Goal: Task Accomplishment & Management: Use online tool/utility

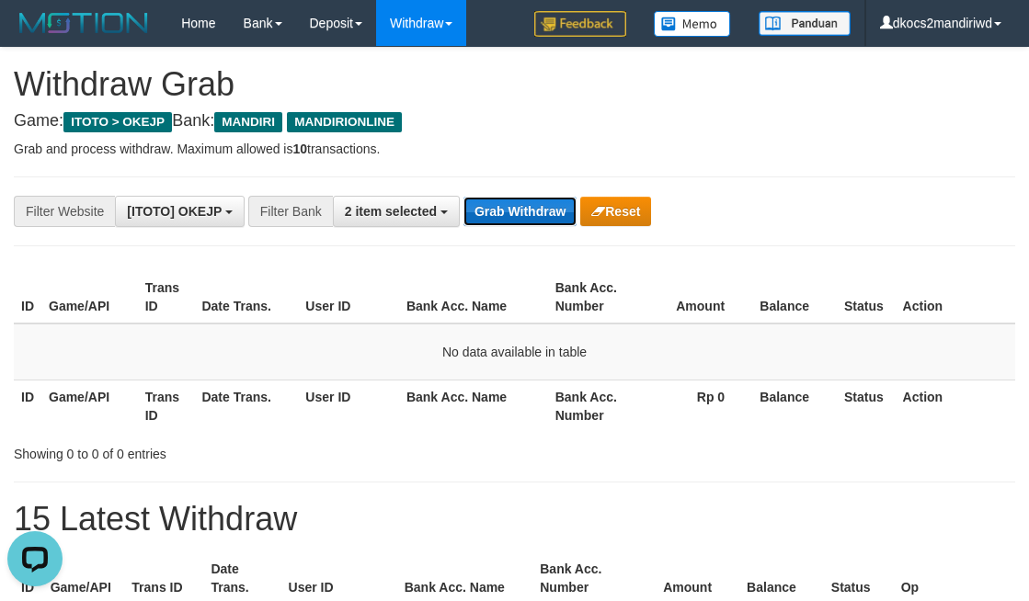
click at [522, 207] on button "Grab Withdraw" at bounding box center [519, 211] width 113 height 29
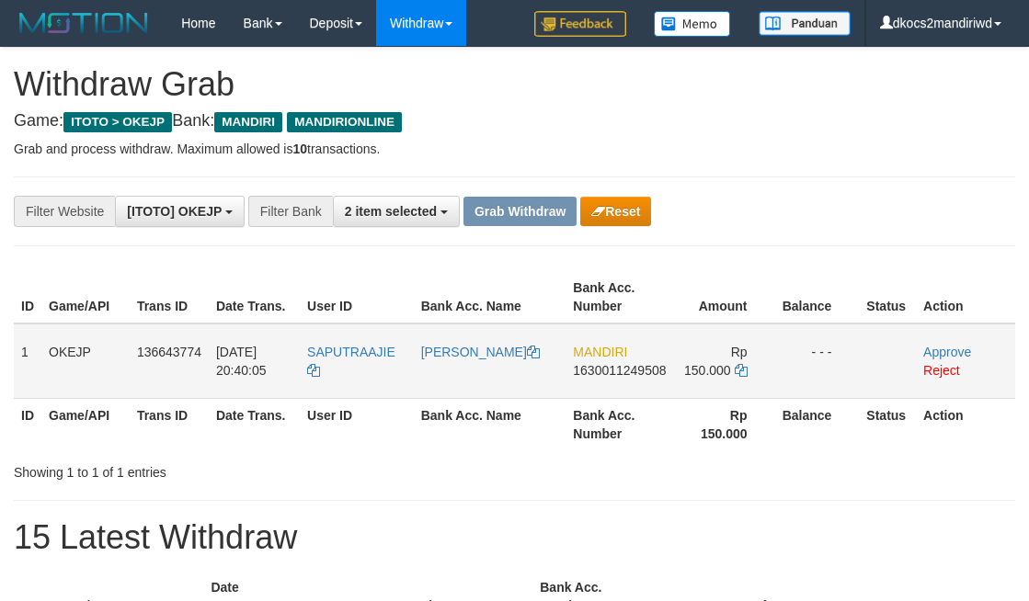
click at [373, 378] on td "SAPUTRAAJIE" at bounding box center [357, 361] width 114 height 75
click at [375, 376] on td "SAPUTRAAJIE" at bounding box center [357, 361] width 114 height 75
copy tr "SAPUTRAAJIE"
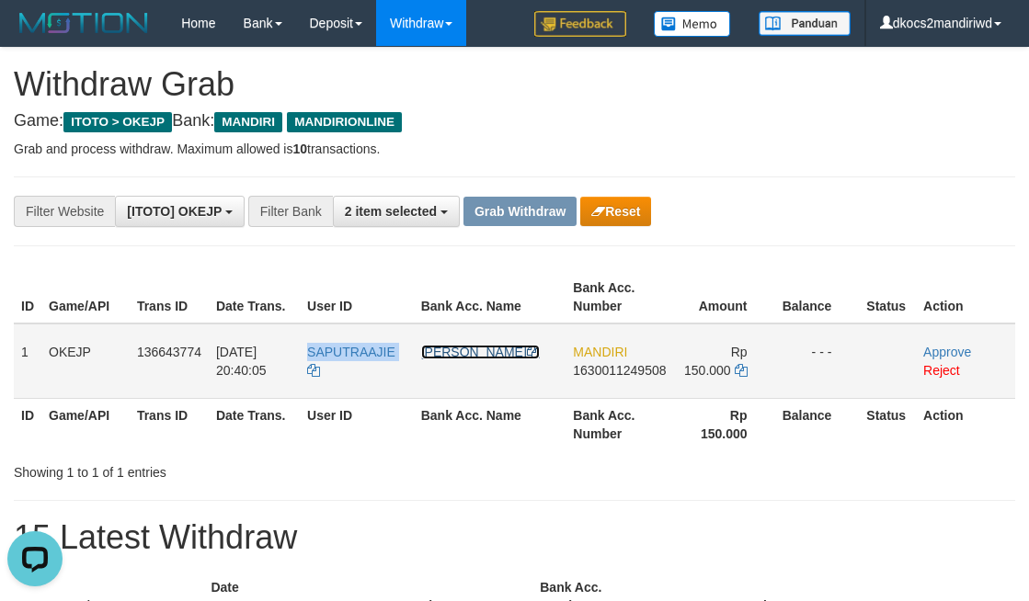
click at [466, 357] on link "[PERSON_NAME]" at bounding box center [480, 352] width 119 height 15
copy tr "SAPUTRAAJIE"
click at [954, 348] on link "Approve" at bounding box center [947, 352] width 48 height 15
